Goal: Task Accomplishment & Management: Manage account settings

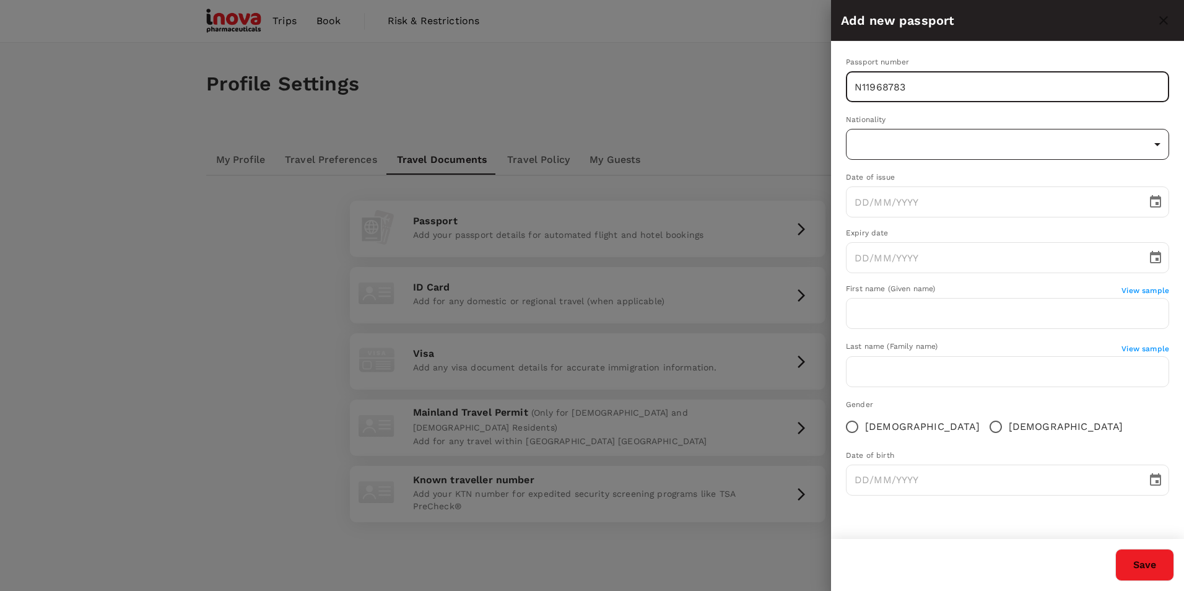
type input "N11968783"
click at [888, 145] on body "Trips Book Risk & Restrictions AP Profile Settings My Profile Travel Preference…" at bounding box center [592, 323] width 1184 height 647
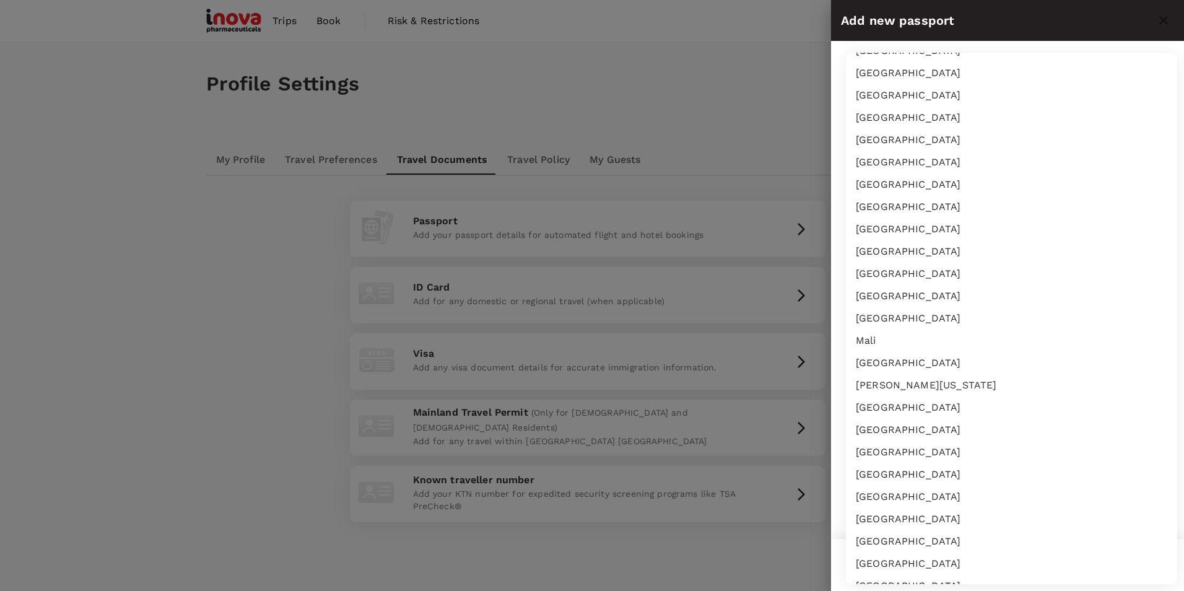
scroll to position [2786, 0]
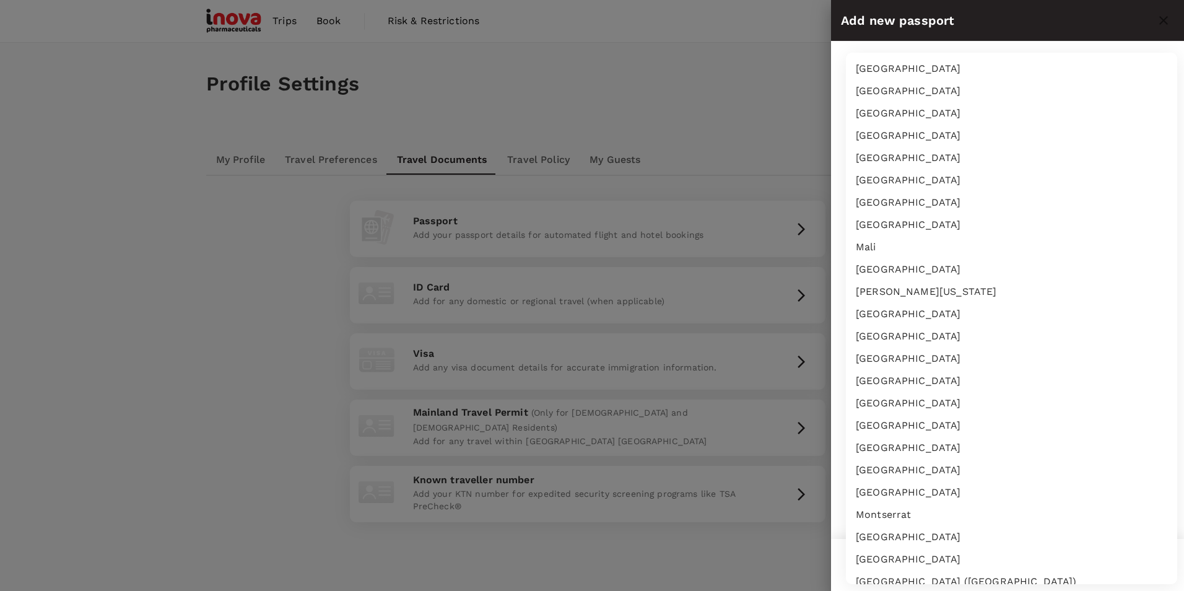
click at [921, 395] on li "[GEOGRAPHIC_DATA]" at bounding box center [1011, 403] width 331 height 22
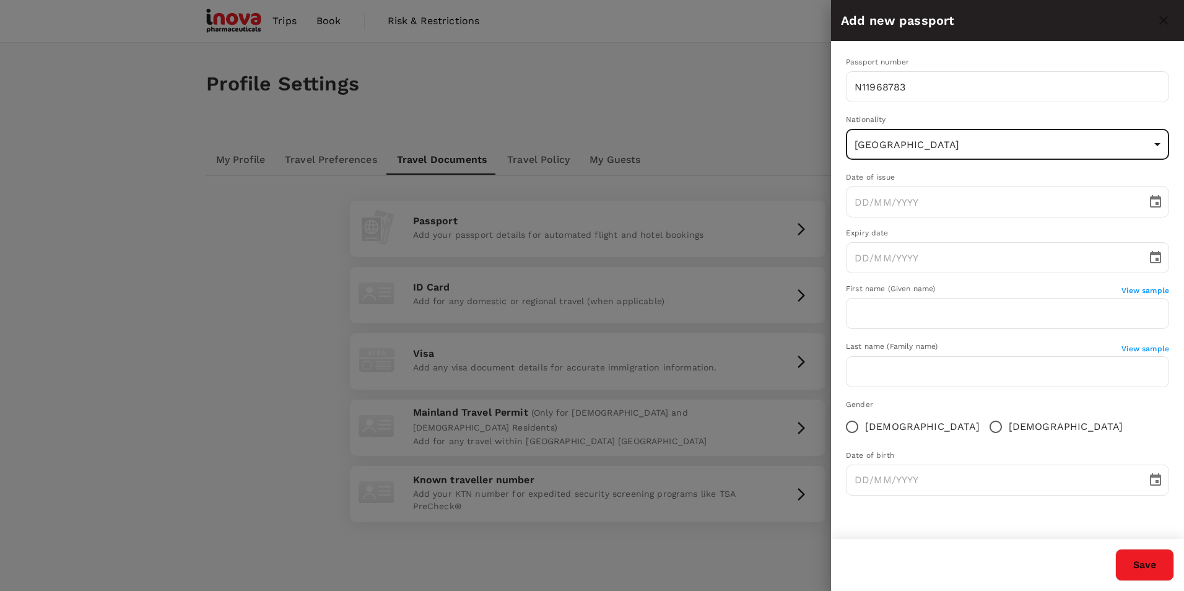
type input "MX"
click at [876, 205] on input "DD/MM/YYYY" at bounding box center [992, 201] width 292 height 31
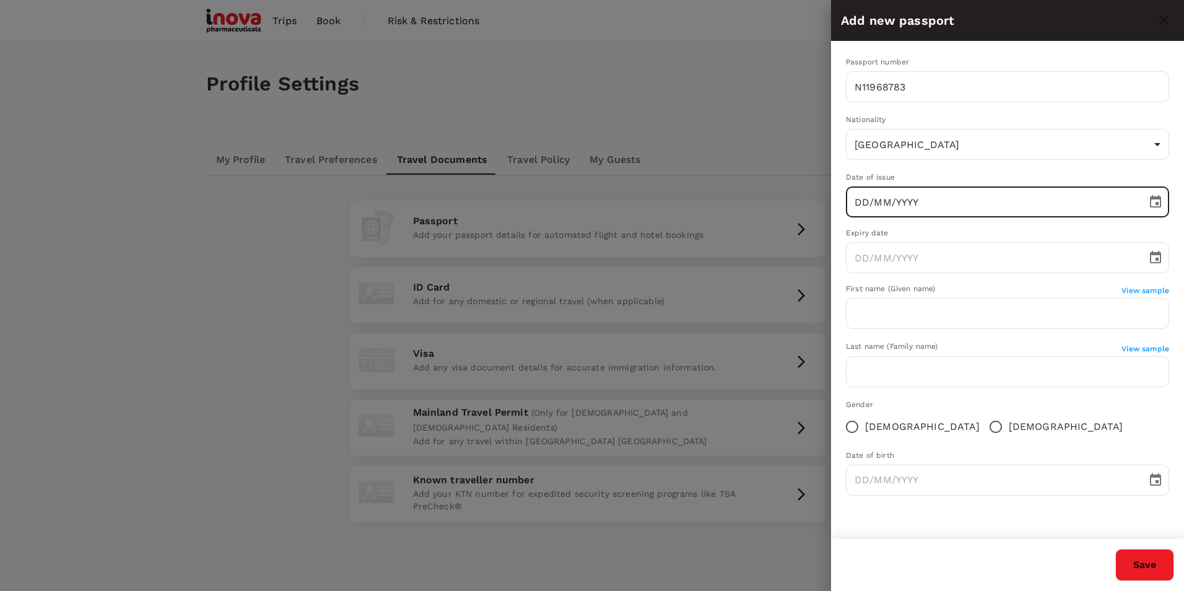
click at [876, 205] on input "DD/MM/YYYY" at bounding box center [992, 201] width 292 height 31
click at [978, 198] on input "DD/11/YYYY" at bounding box center [992, 201] width 292 height 31
click at [1154, 204] on icon "Choose date" at bounding box center [1155, 201] width 15 height 15
click at [847, 251] on icon "Previous month" at bounding box center [847, 251] width 0 height 0
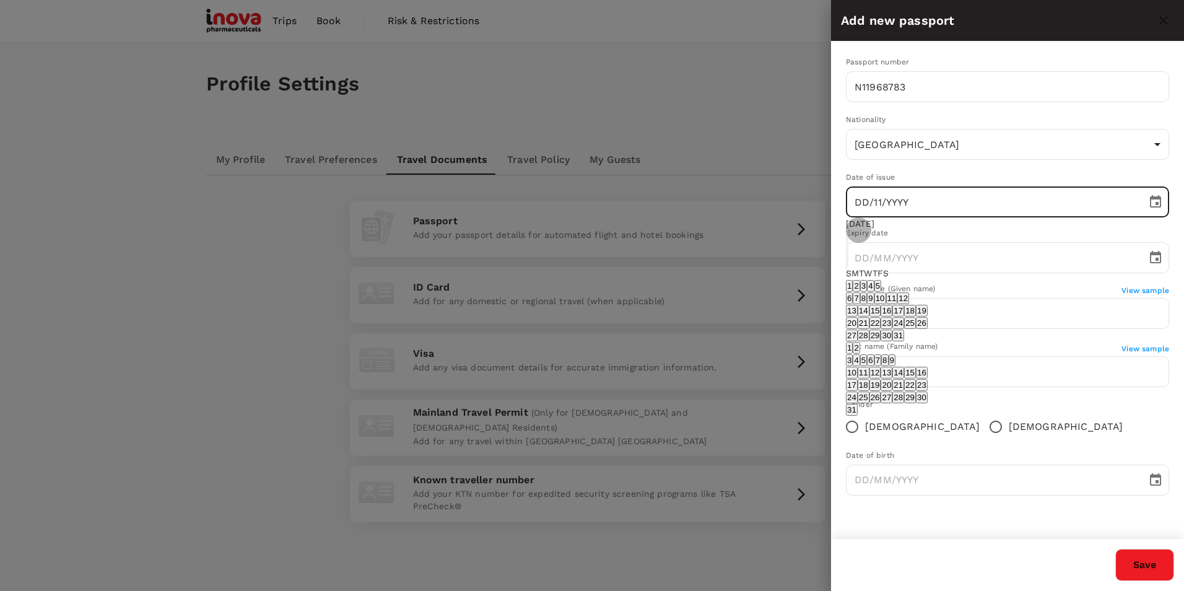
click at [856, 255] on icon "Previous month" at bounding box center [854, 258] width 4 height 7
click at [848, 233] on button "calendar view is open, switch to year view" at bounding box center [847, 236] width 2 height 12
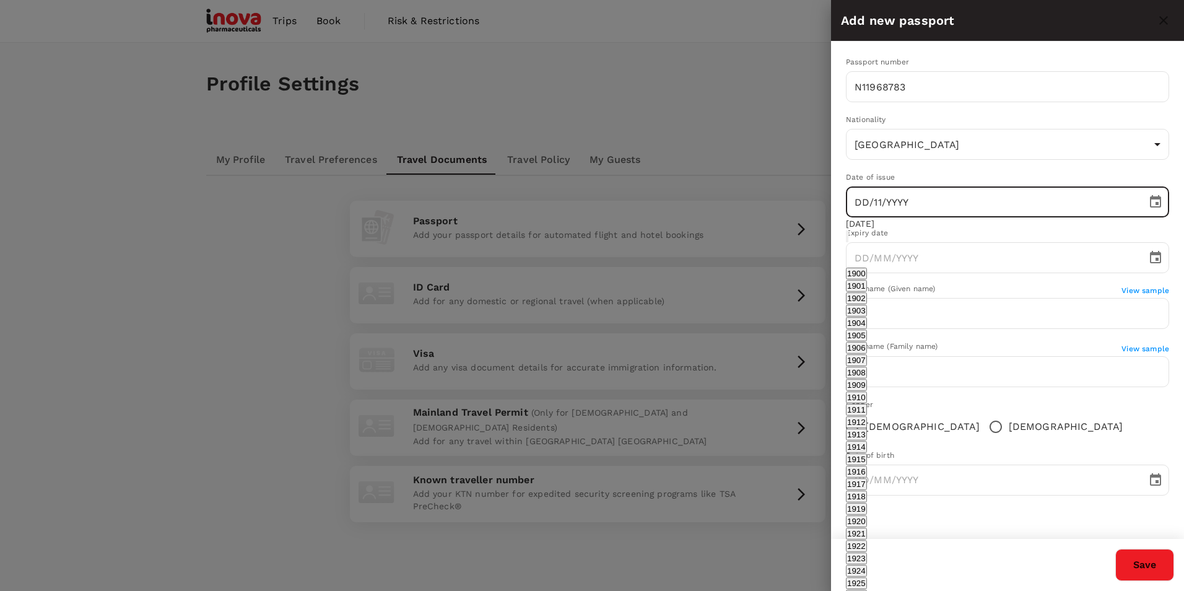
scroll to position [920, 0]
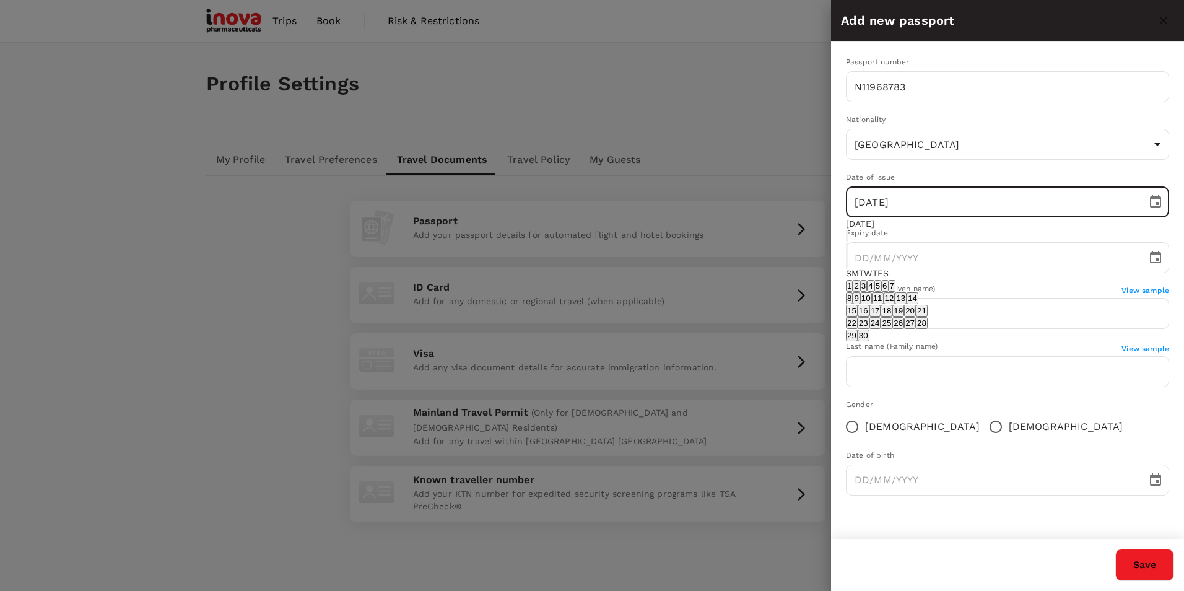
click at [880, 329] on div "22 23 24 25 26 27 28" at bounding box center [887, 322] width 82 height 12
click at [916, 230] on div "[DATE]" at bounding box center [887, 223] width 82 height 12
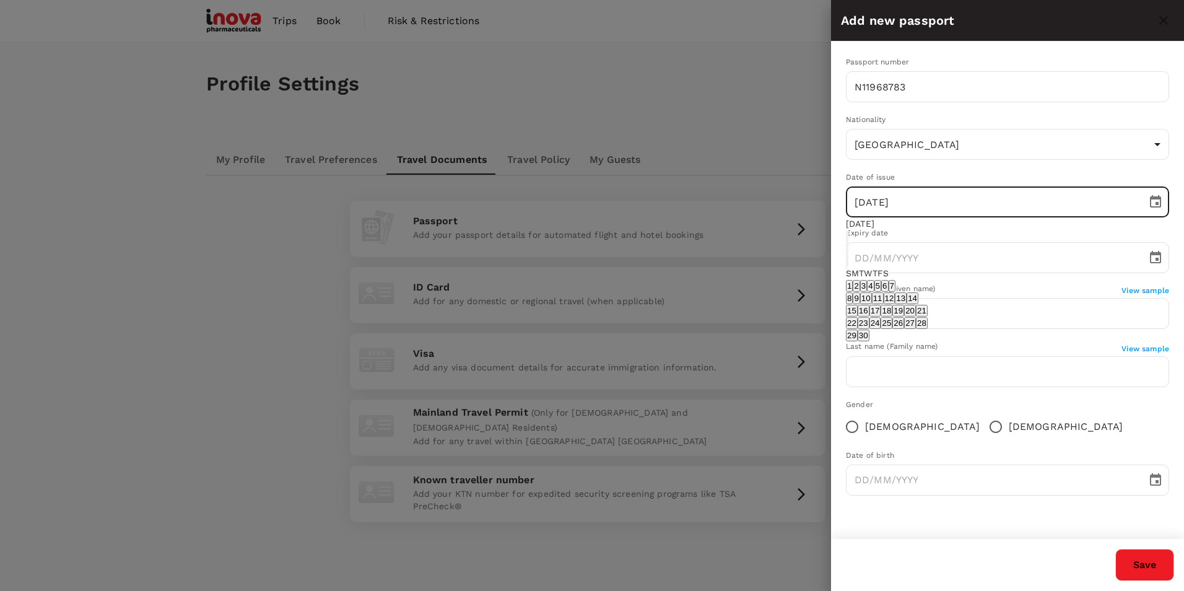
click at [847, 251] on icon "Previous month" at bounding box center [847, 251] width 0 height 0
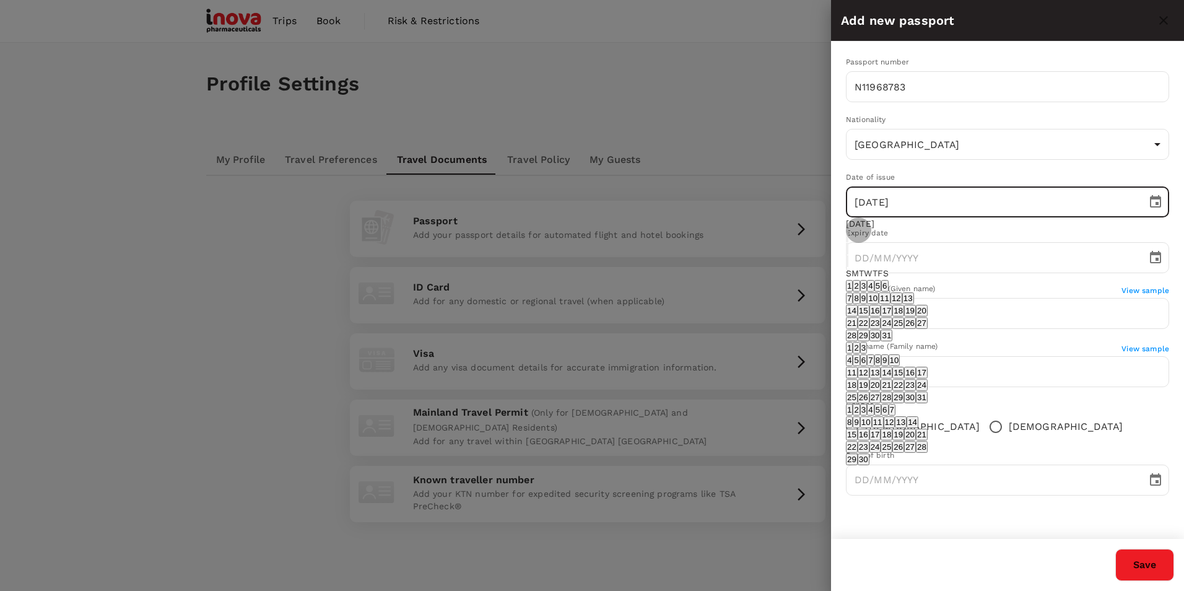
click at [847, 251] on icon "Previous month" at bounding box center [847, 251] width 0 height 0
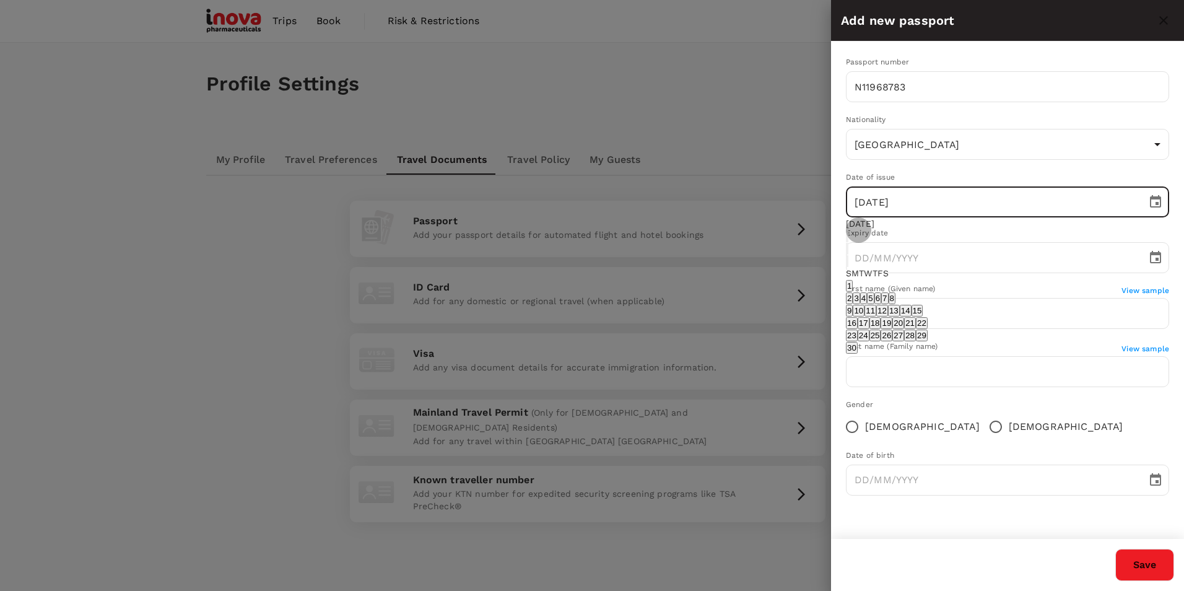
click at [847, 251] on icon "Previous month" at bounding box center [847, 251] width 0 height 0
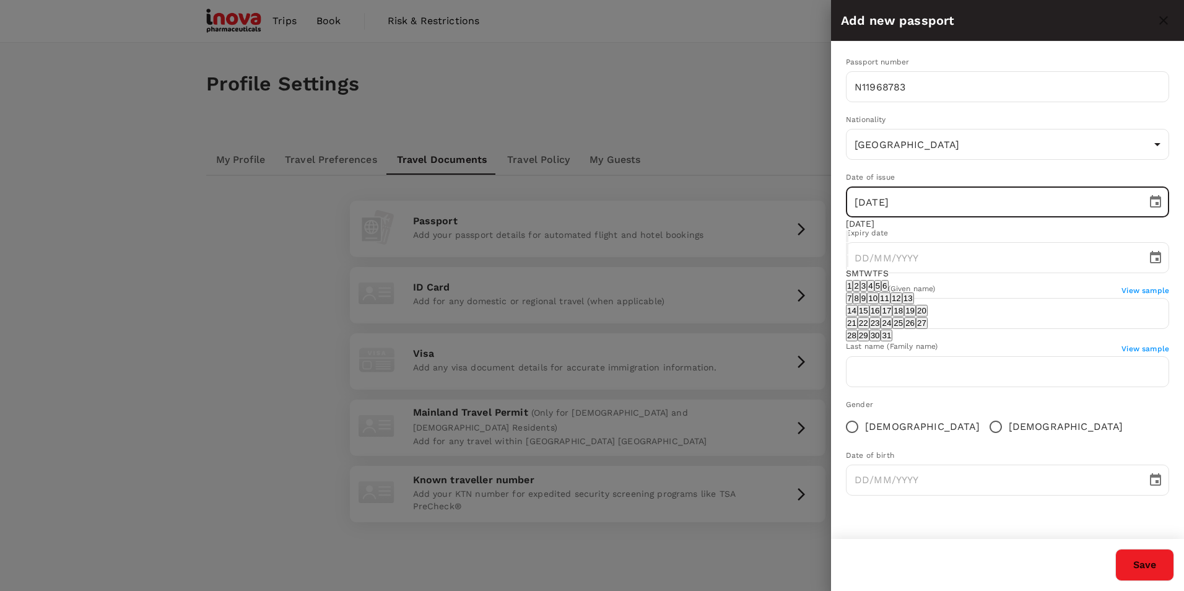
click at [890, 304] on button "11" at bounding box center [884, 298] width 12 height 12
type input "[DATE]"
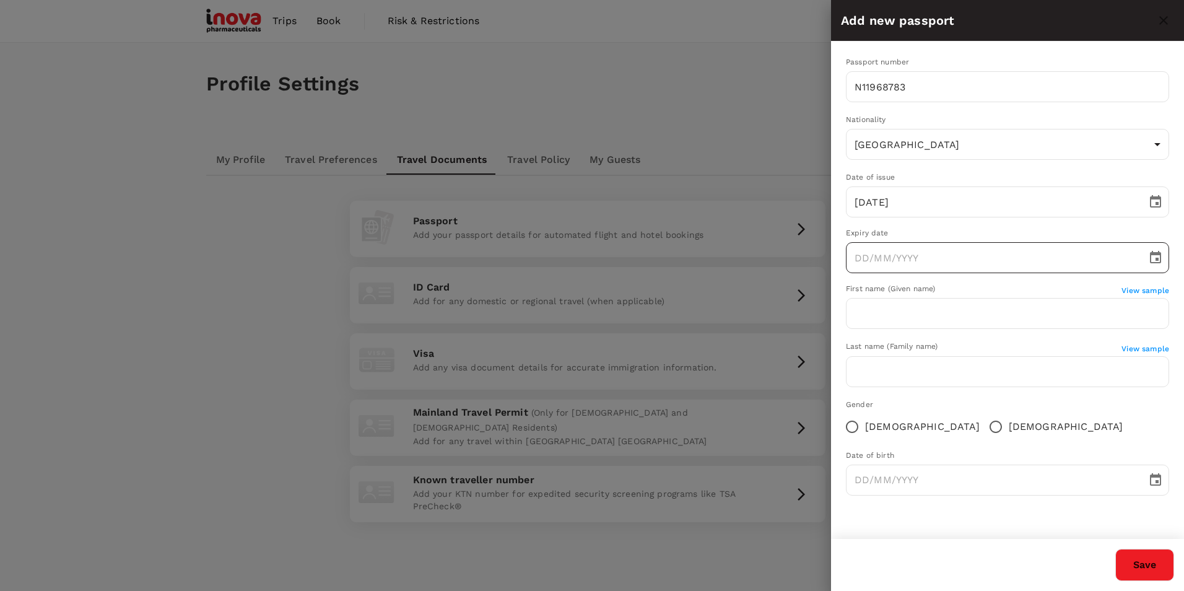
click at [1155, 262] on icon "Choose date" at bounding box center [1155, 257] width 15 height 15
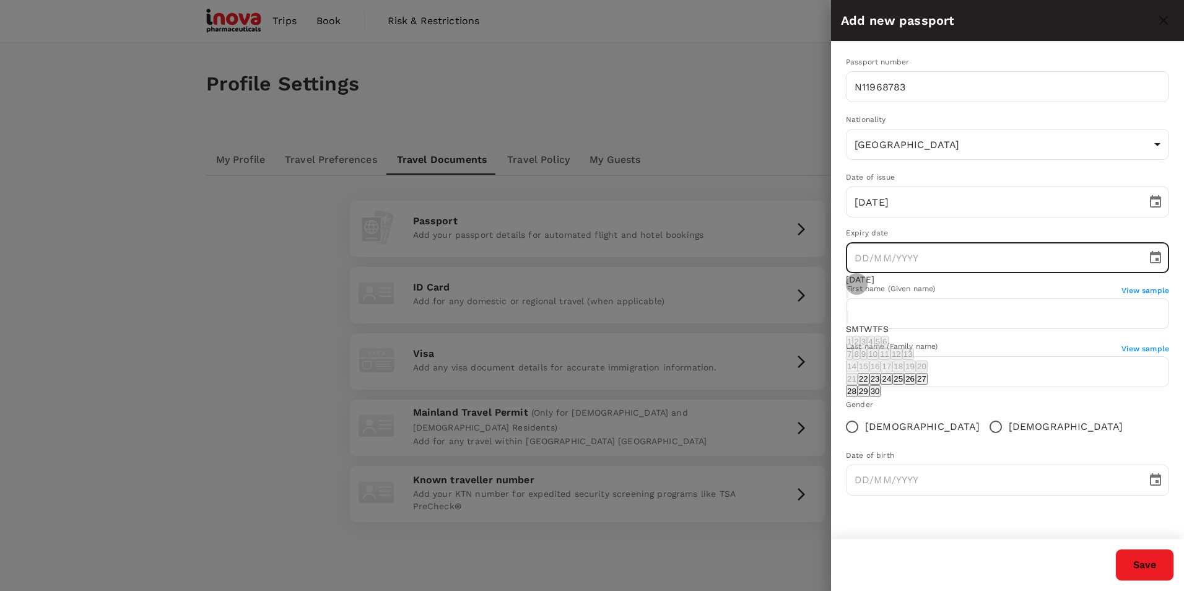
click at [848, 293] on button "calendar view is open, switch to year view" at bounding box center [847, 292] width 2 height 12
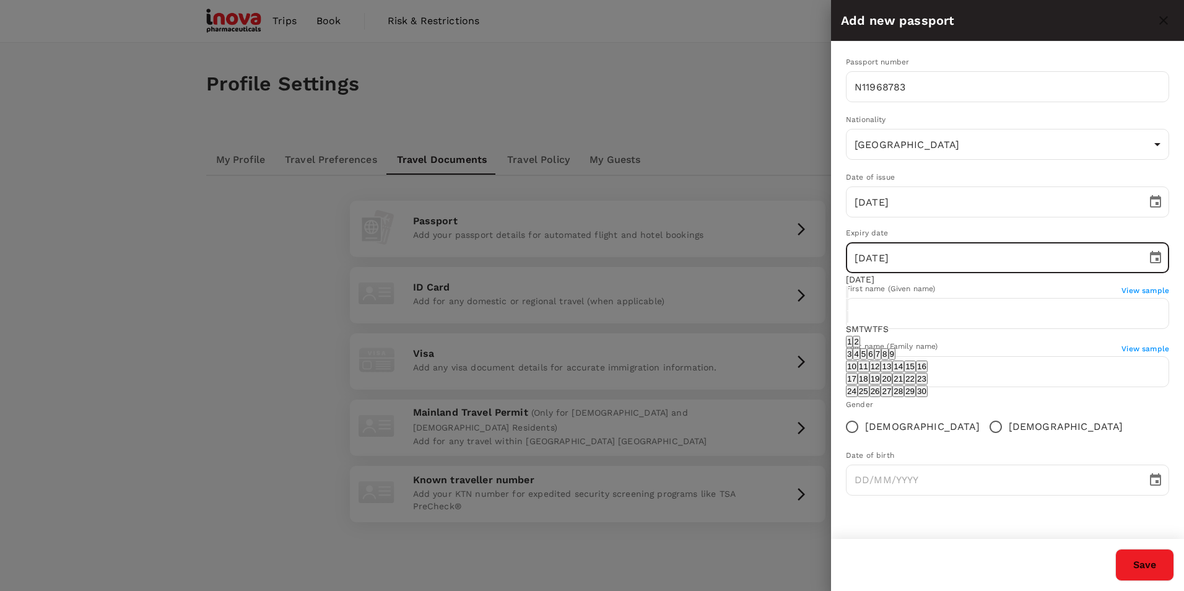
click at [847, 307] on icon "Previous month" at bounding box center [847, 307] width 0 height 0
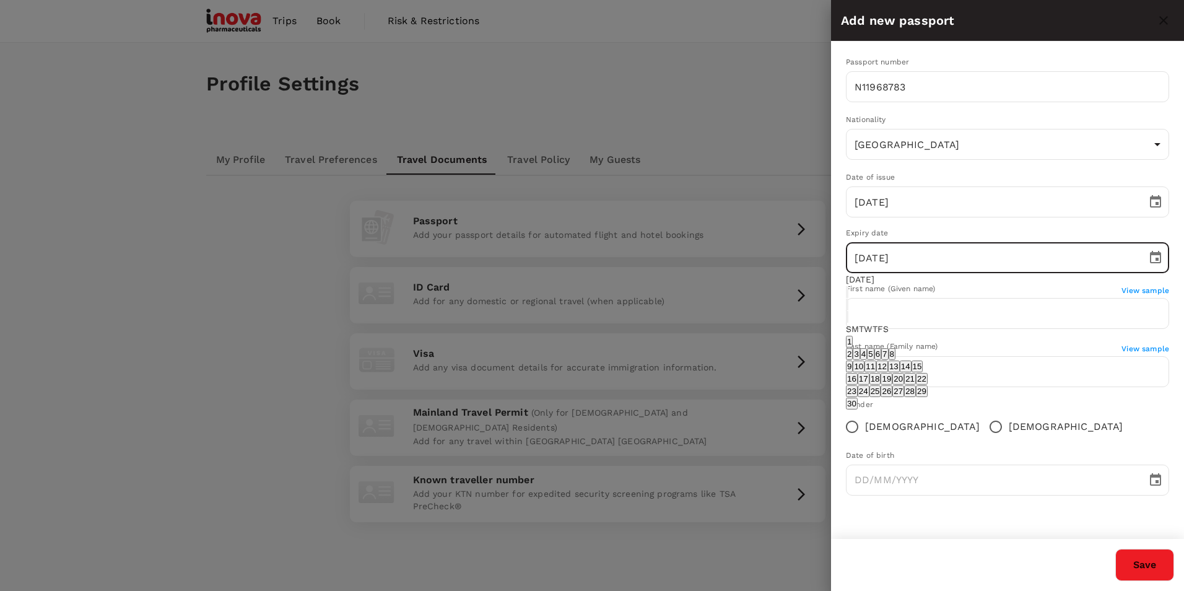
click at [847, 307] on icon "Previous month" at bounding box center [847, 307] width 0 height 0
click at [847, 319] on icon "Next month" at bounding box center [847, 319] width 0 height 0
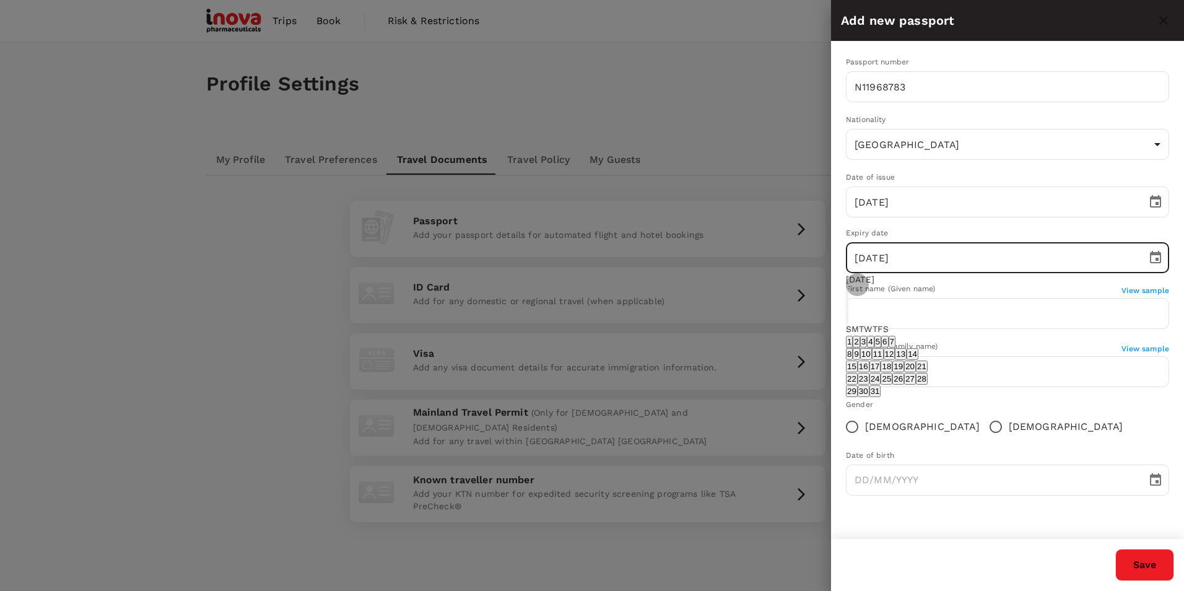
click at [883, 360] on button "11" at bounding box center [878, 354] width 12 height 12
type input "[DATE]"
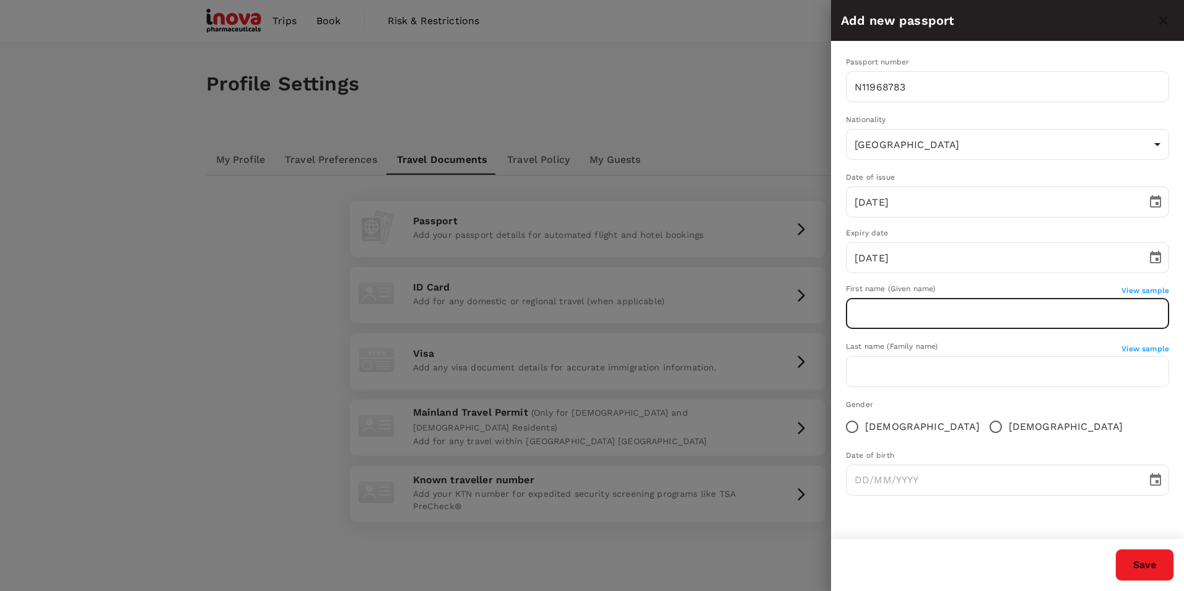
click at [914, 311] on input "text" at bounding box center [1007, 313] width 323 height 31
type input "[PERSON_NAME] [PERSON_NAME]"
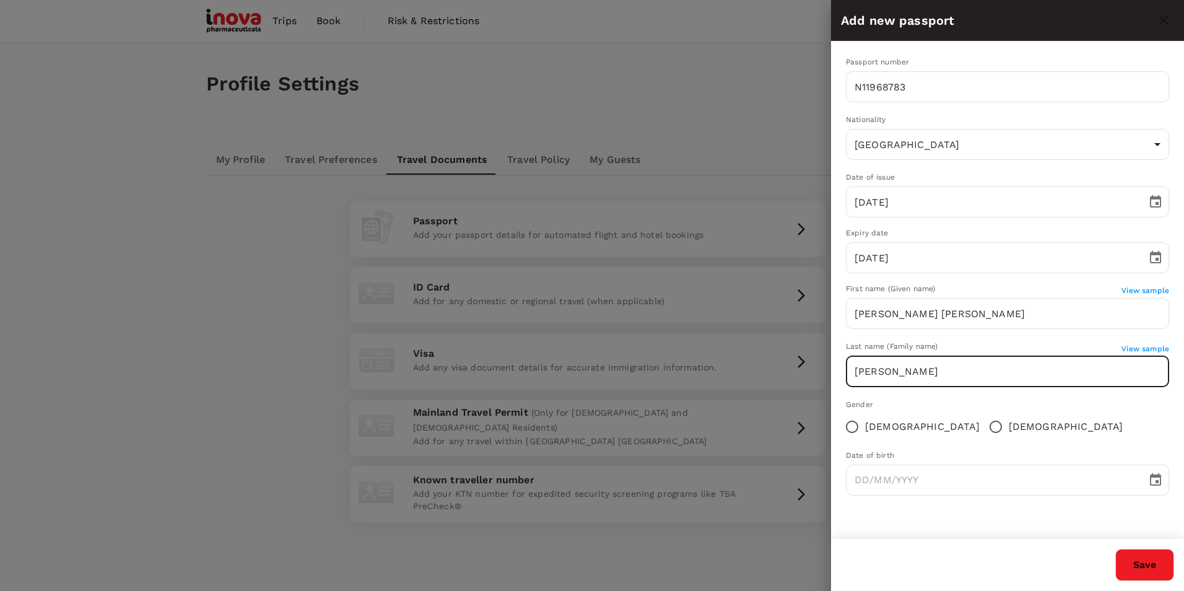
type input "[PERSON_NAME]"
click at [982, 431] on input "[DEMOGRAPHIC_DATA]" at bounding box center [995, 427] width 26 height 26
radio input "true"
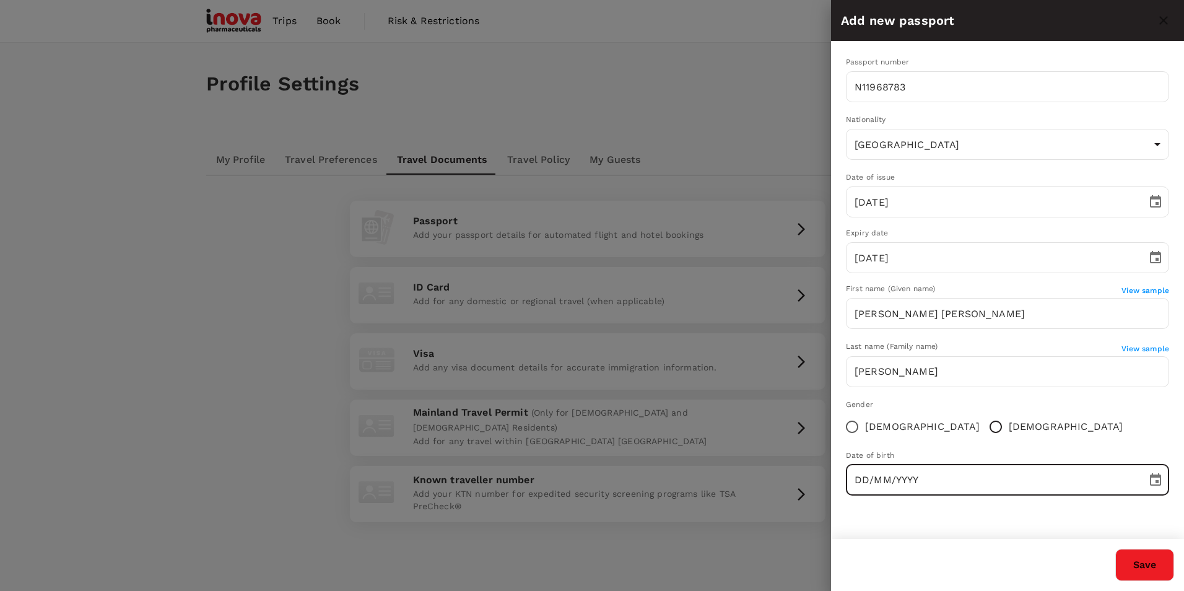
click at [928, 475] on input "DD/MM/YYYY" at bounding box center [992, 479] width 292 height 31
type input "[DATE]"
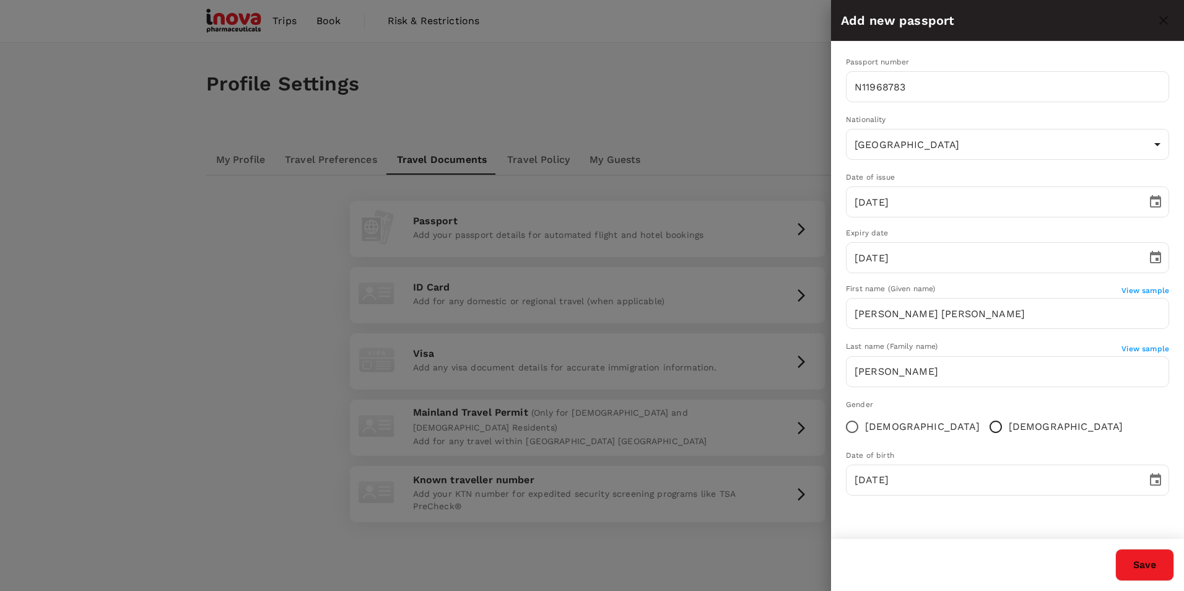
click at [973, 506] on div "Passport number [PASSPORT] ​ Nationality [DEMOGRAPHIC_DATA] MX ​ Date of issue …" at bounding box center [1007, 280] width 353 height 479
click at [1147, 558] on button "Save" at bounding box center [1144, 564] width 59 height 32
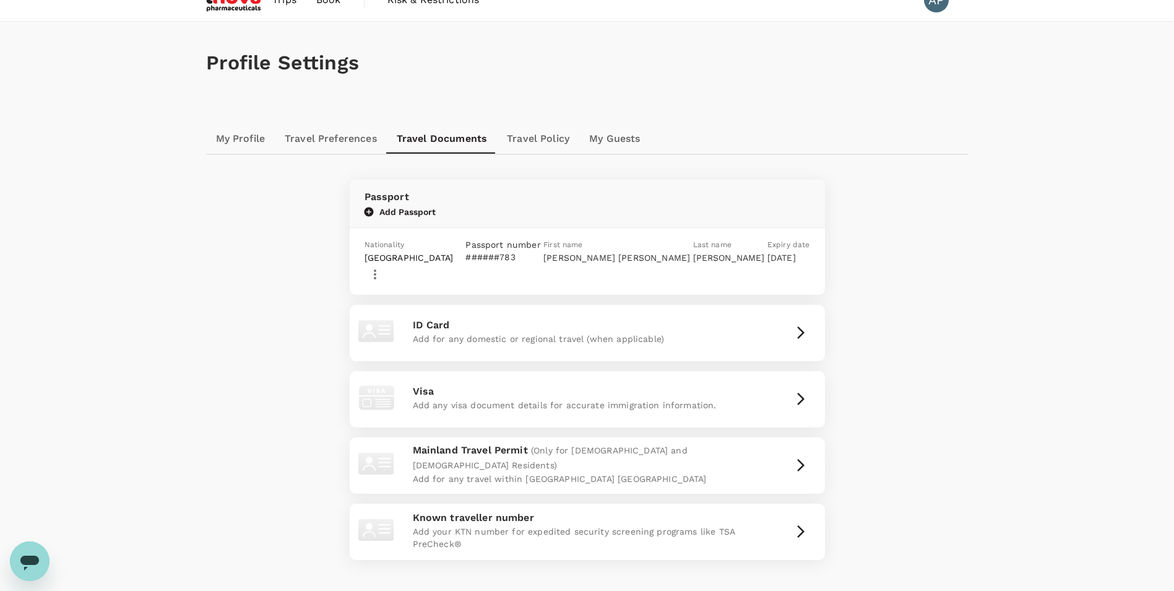
scroll to position [0, 0]
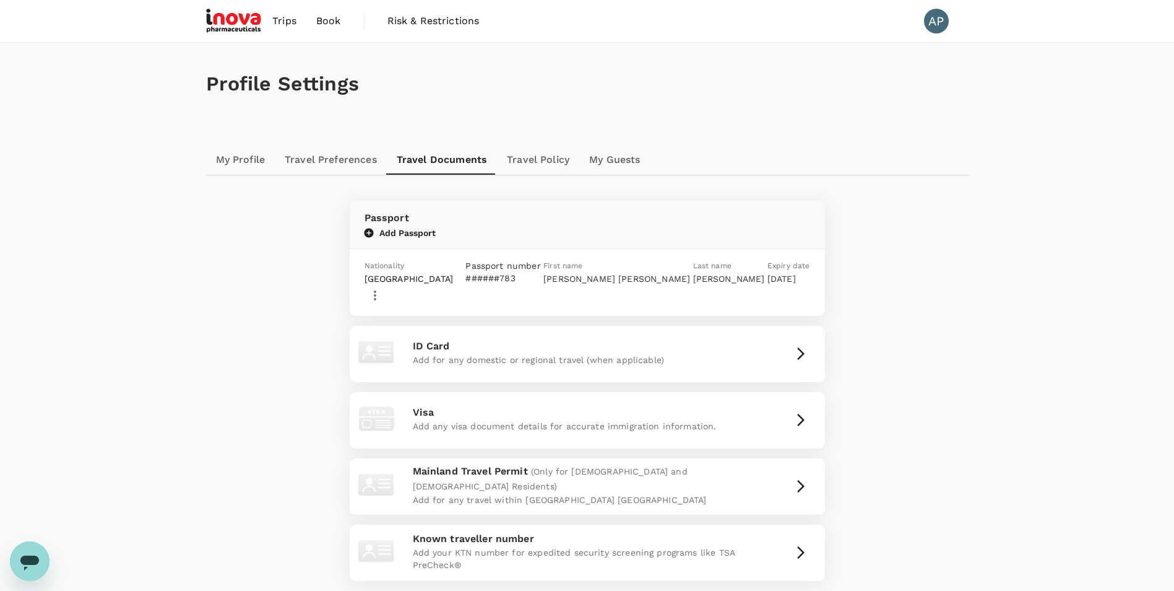
click at [964, 335] on div "Passport Add Passport Nationality [DEMOGRAPHIC_DATA] Passport number ######783 …" at bounding box center [587, 383] width 763 height 414
click at [232, 154] on link "My Profile" at bounding box center [240, 160] width 69 height 30
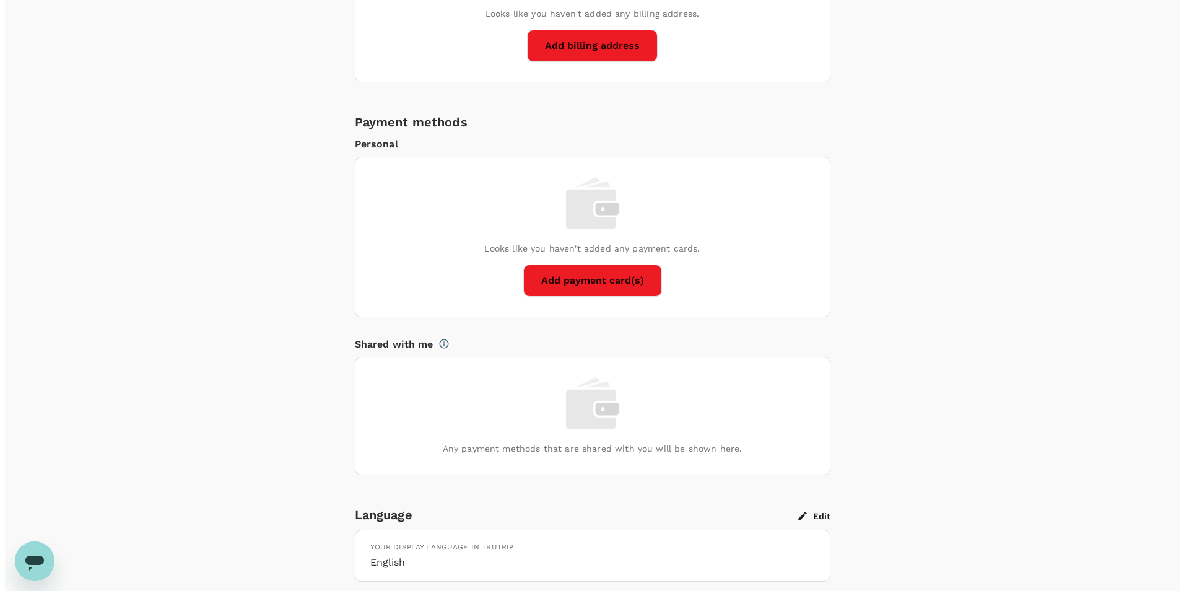
scroll to position [763, 0]
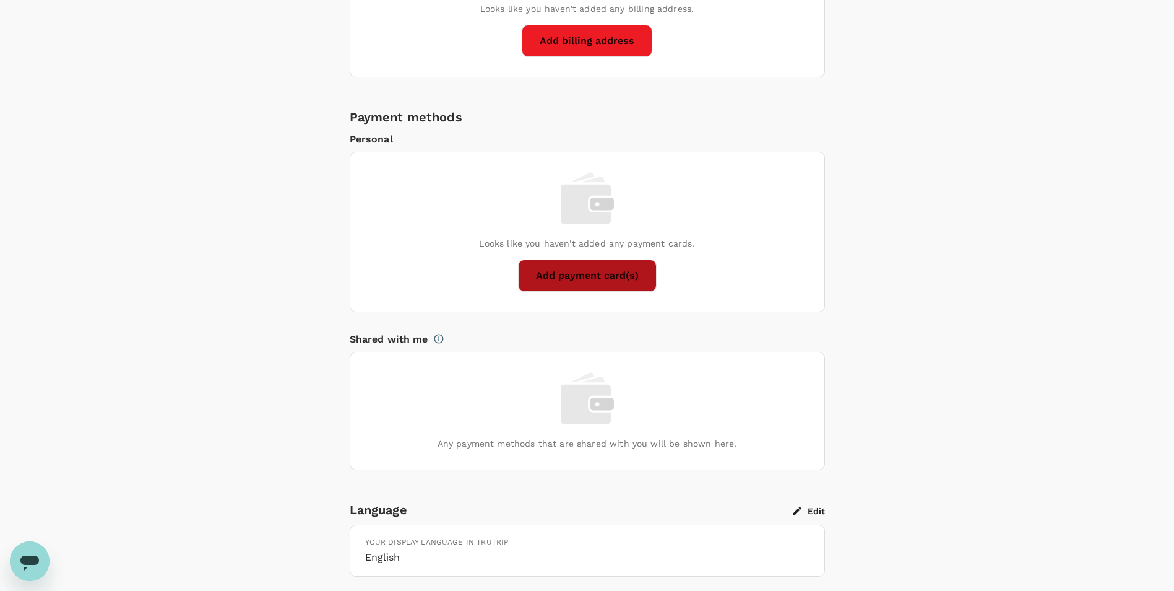
click at [567, 265] on button "Add payment card(s)" at bounding box center [587, 275] width 139 height 32
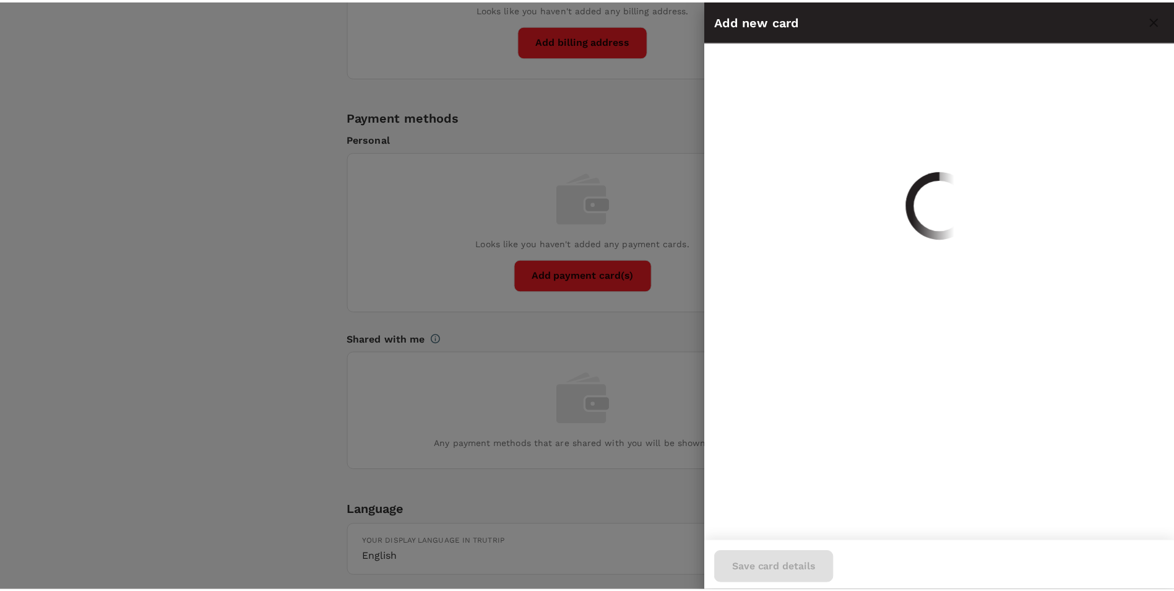
scroll to position [0, 0]
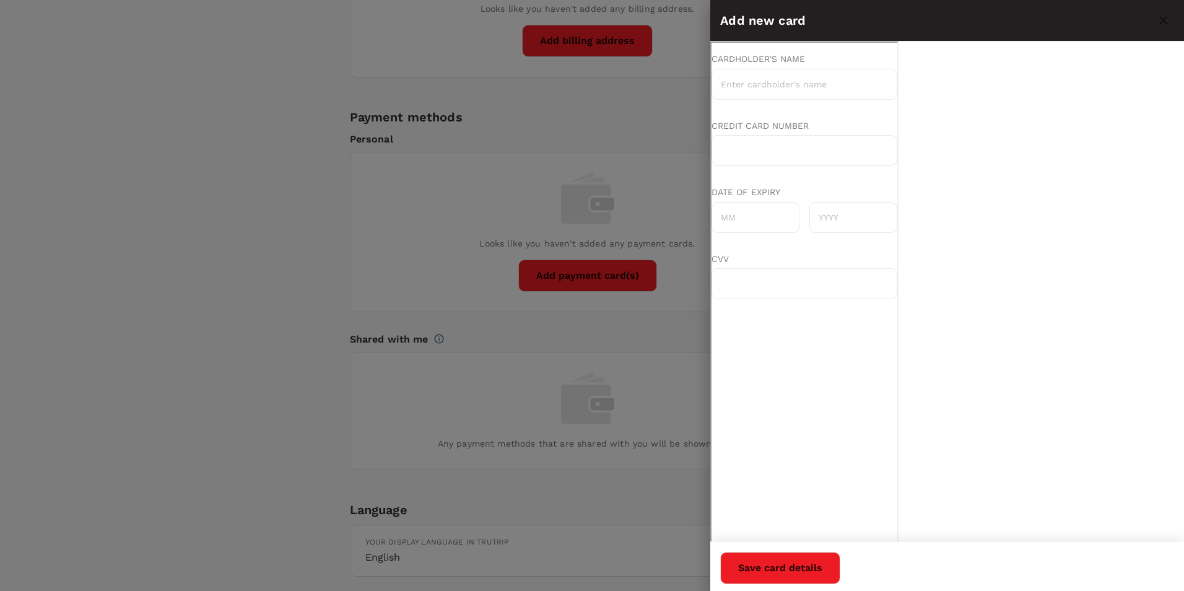
click at [834, 82] on input "Cardholder's name" at bounding box center [803, 82] width 186 height 31
type input "[PERSON_NAME]"
click at [769, 201] on input "Date of expiry" at bounding box center [754, 216] width 88 height 31
type input "11"
click at [838, 201] on input "text" at bounding box center [852, 216] width 88 height 31
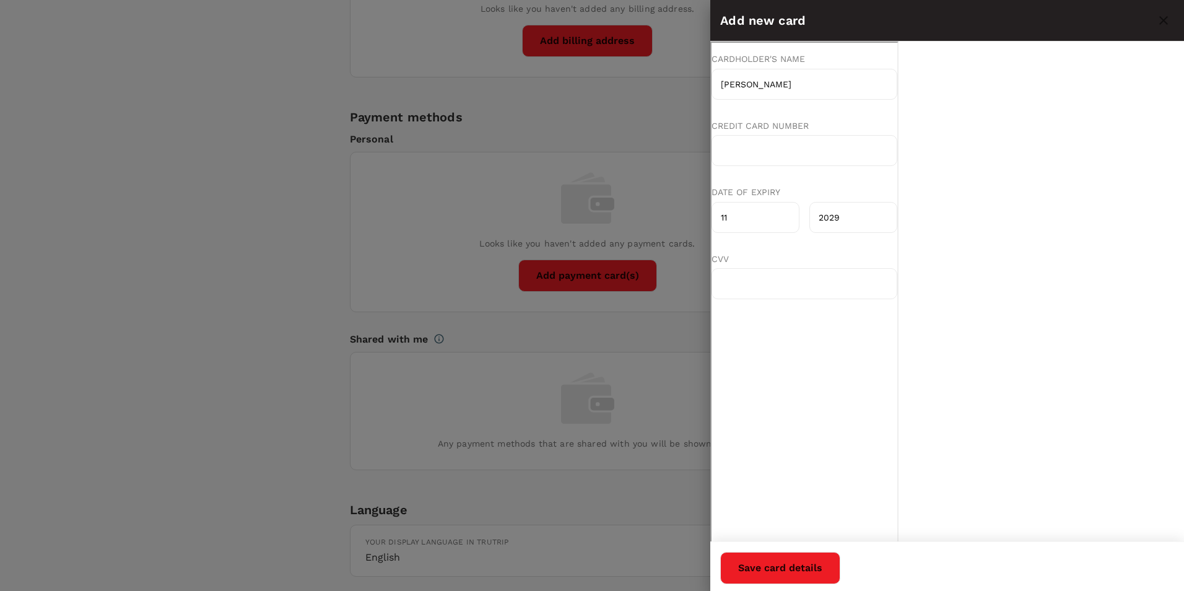
type input "2029"
click at [896, 267] on div at bounding box center [803, 282] width 186 height 31
click at [840, 576] on button "Save card details" at bounding box center [780, 568] width 120 height 32
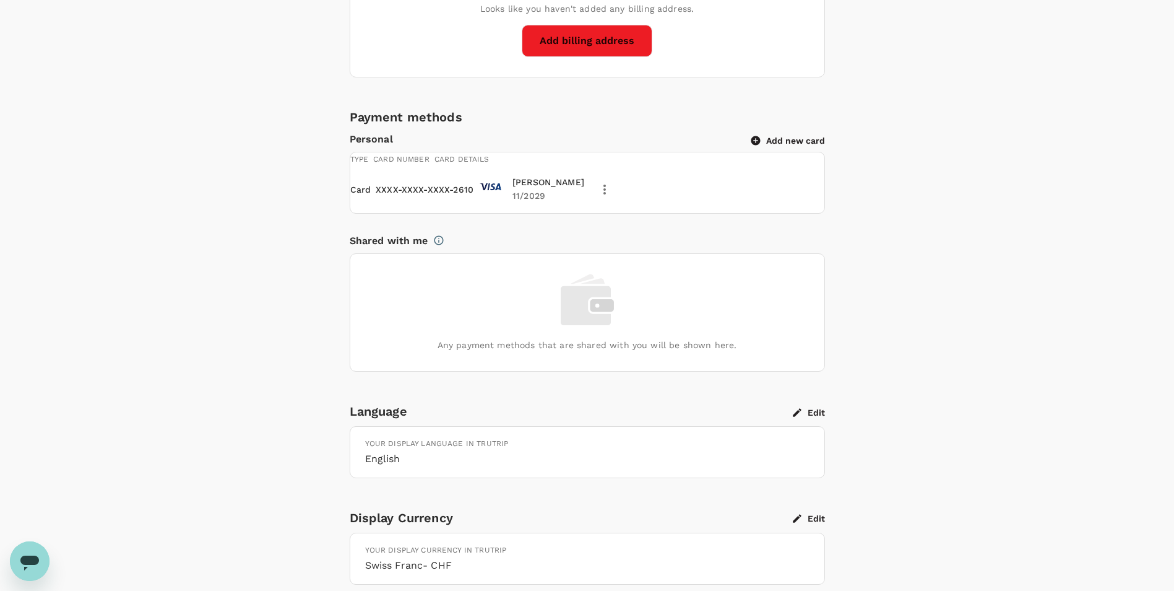
scroll to position [391, 0]
